Goal: Information Seeking & Learning: Check status

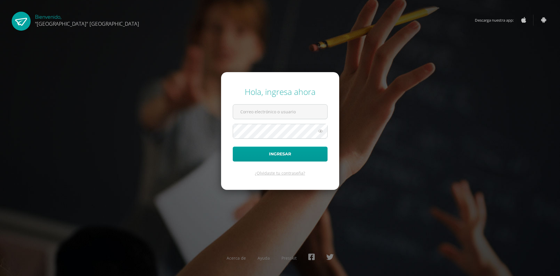
type input "vacaro@lasallechiquimula.edu.gt"
click at [233, 146] on button "Ingresar" at bounding box center [280, 153] width 95 height 15
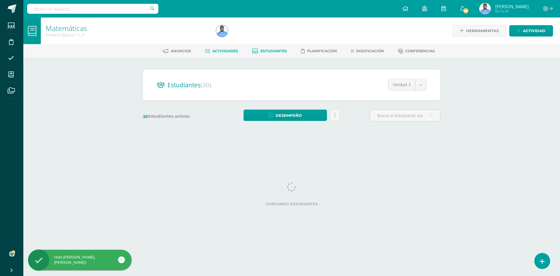
click at [234, 50] on span "Actividades" at bounding box center [225, 51] width 26 height 4
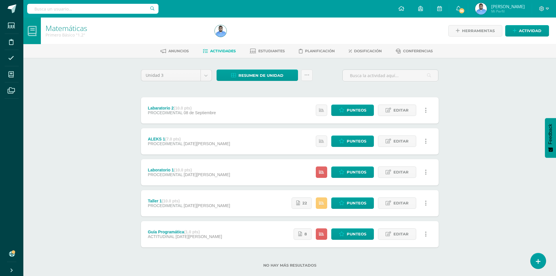
click at [364, 165] on div "Estatus de Actividad: 0 Estudiantes sin calificar 2 Estudiantes con cero Media …" at bounding box center [373, 172] width 132 height 26
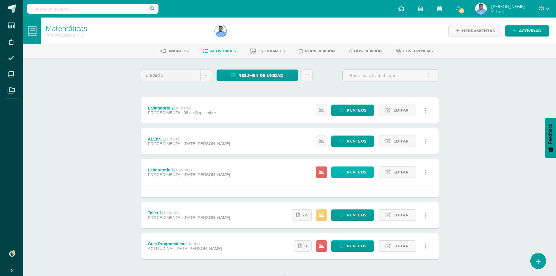
click at [360, 169] on span "Punteos" at bounding box center [357, 172] width 20 height 11
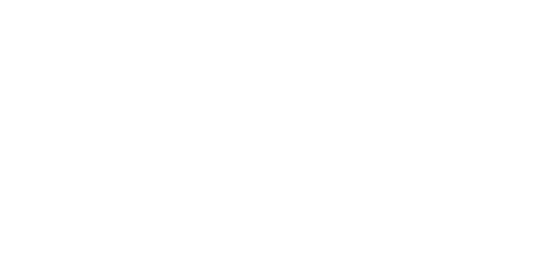
click at [0, 0] on html at bounding box center [0, 0] width 0 height 0
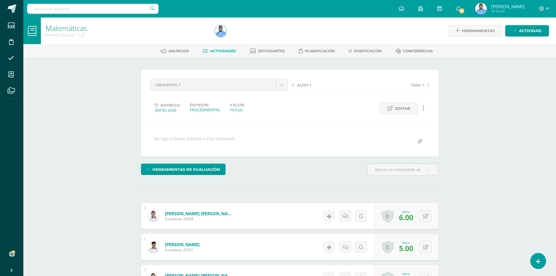
scroll to position [0, 0]
click at [267, 51] on span "Estudiantes" at bounding box center [271, 50] width 27 height 4
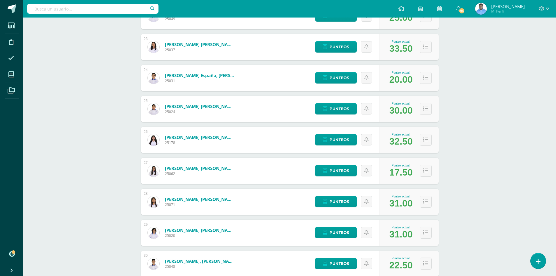
scroll to position [811, 0]
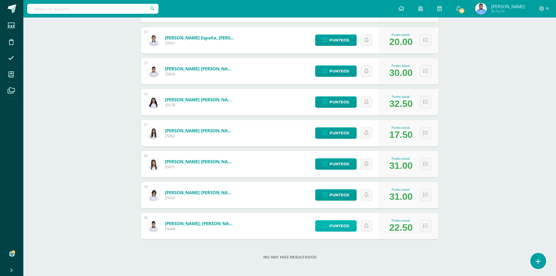
click at [350, 226] on link "Punteos" at bounding box center [335, 225] width 41 height 11
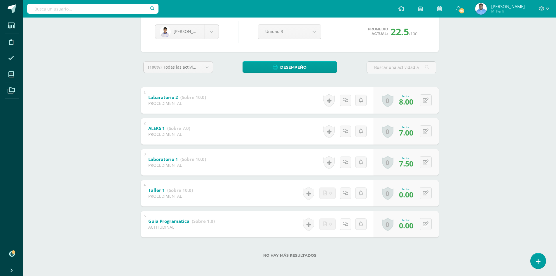
scroll to position [59, 0]
click at [165, 191] on link "Taller 1 (Sobre 10.0)" at bounding box center [170, 189] width 45 height 9
click at [154, 192] on b "Taller 1" at bounding box center [152, 189] width 17 height 6
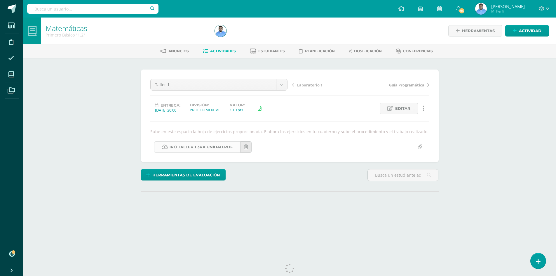
click at [226, 142] on link "1ro taller 1 3ra unidad.pdf" at bounding box center [197, 146] width 86 height 11
click at [547, 11] on span at bounding box center [544, 9] width 10 height 6
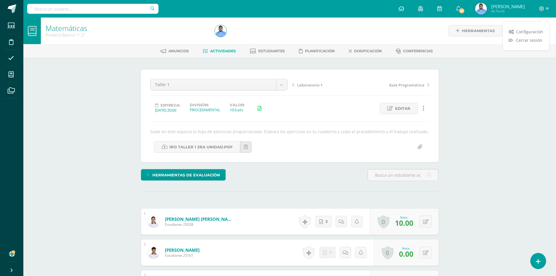
scroll to position [0, 0]
click at [522, 42] on span "Cerrar sesión" at bounding box center [529, 40] width 26 height 6
